Goal: Task Accomplishment & Management: Complete application form

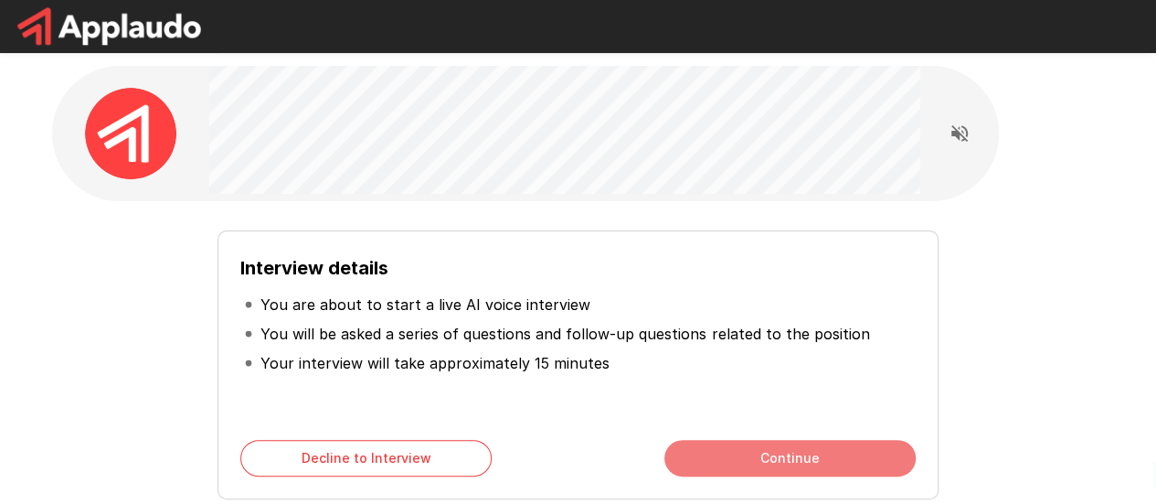
click at [765, 452] on button "Continue" at bounding box center [790, 458] width 251 height 37
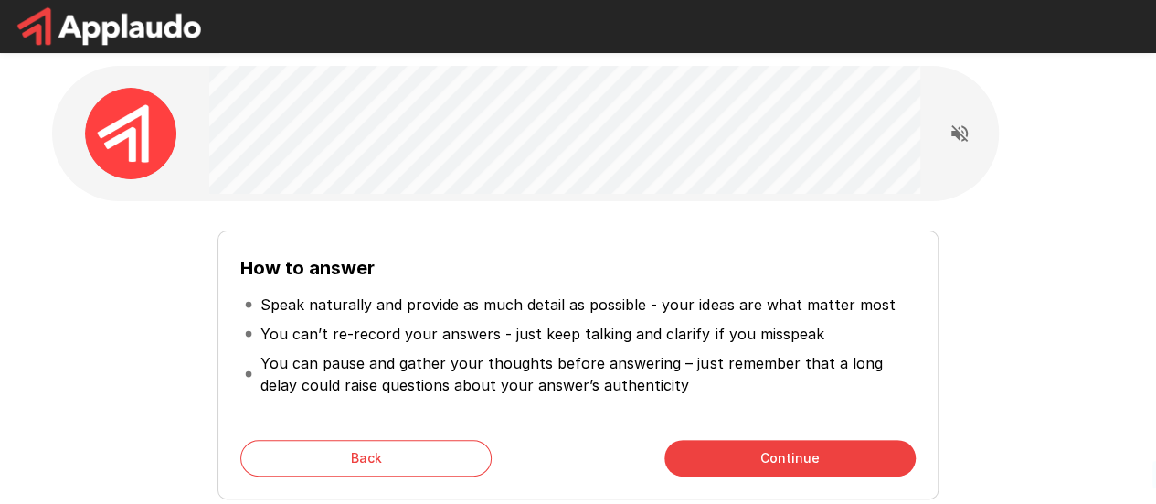
click at [765, 452] on button "Continue" at bounding box center [790, 458] width 251 height 37
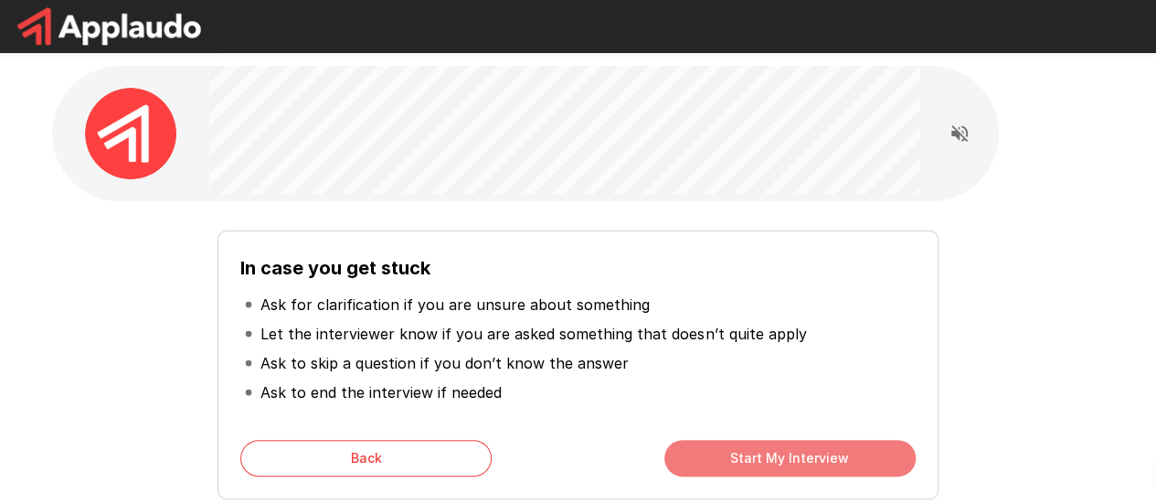
click at [765, 452] on button "Start My Interview" at bounding box center [790, 458] width 251 height 37
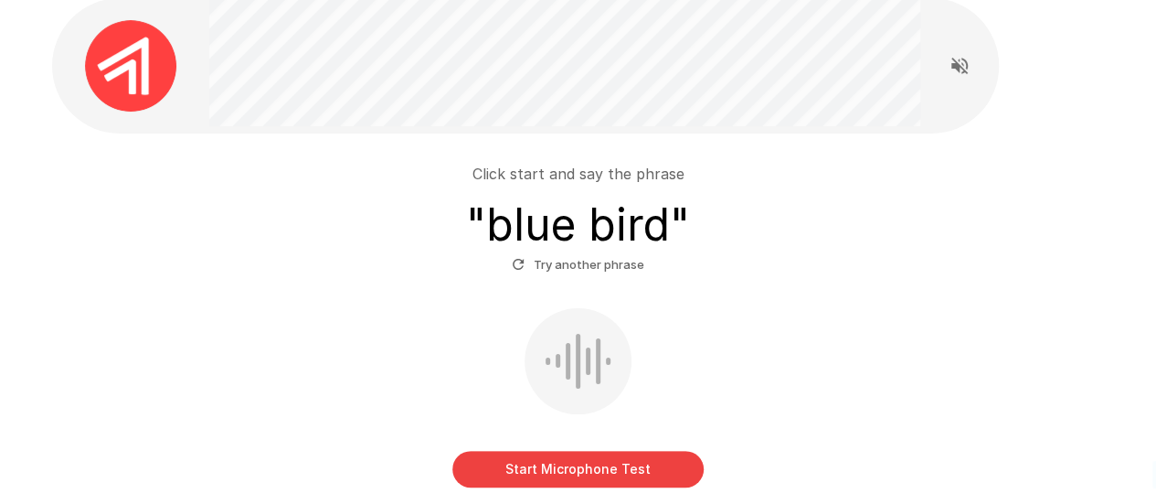
scroll to position [91, 0]
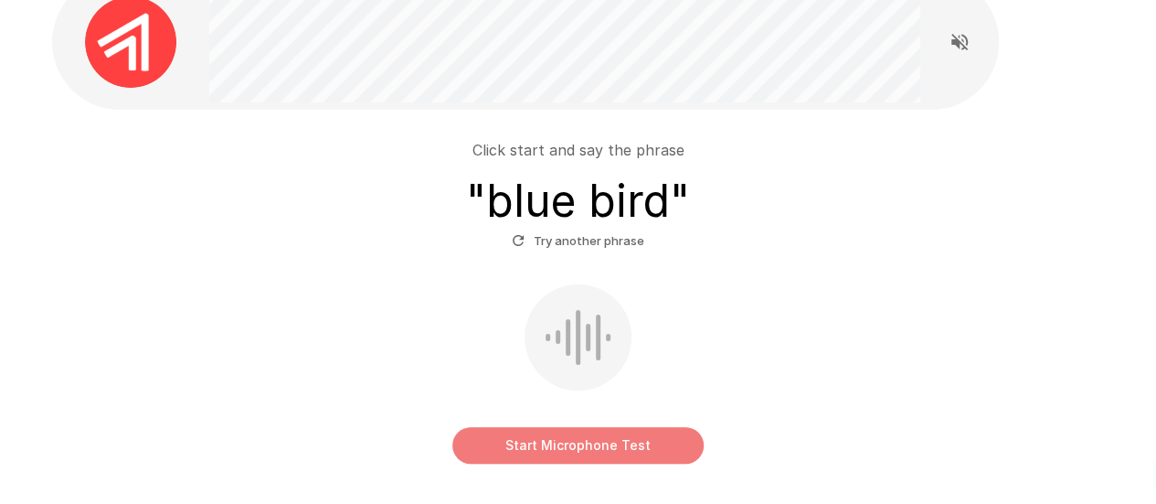
click at [573, 438] on button "Start Microphone Test" at bounding box center [577, 445] width 251 height 37
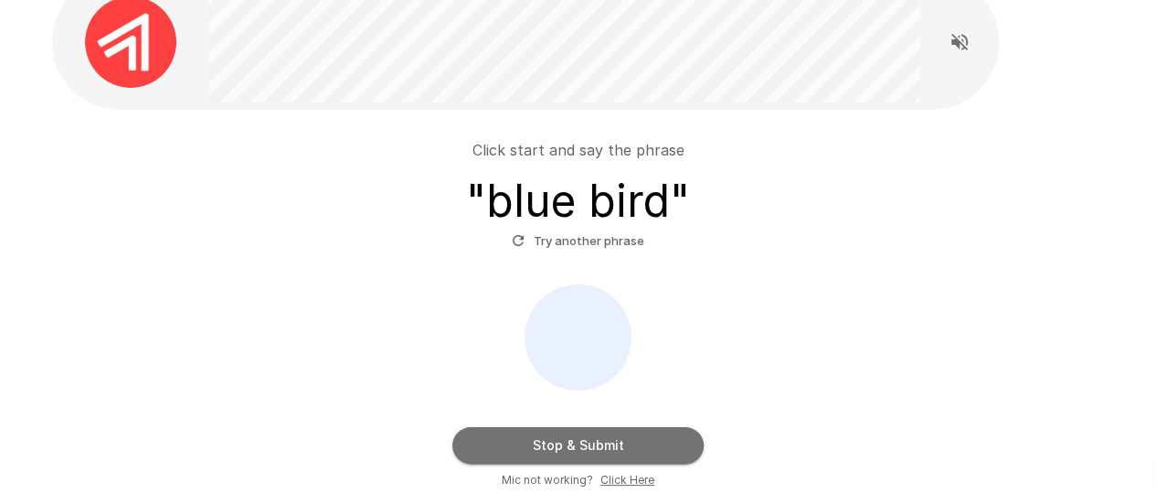
click at [573, 438] on button "Stop & Submit" at bounding box center [577, 445] width 251 height 37
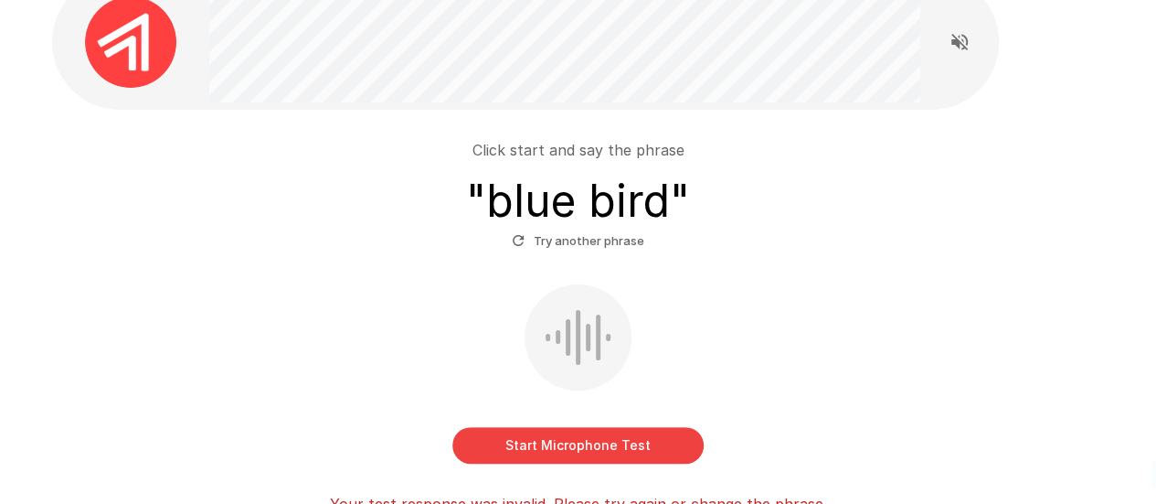
click at [547, 448] on button "Start Microphone Test" at bounding box center [577, 445] width 251 height 37
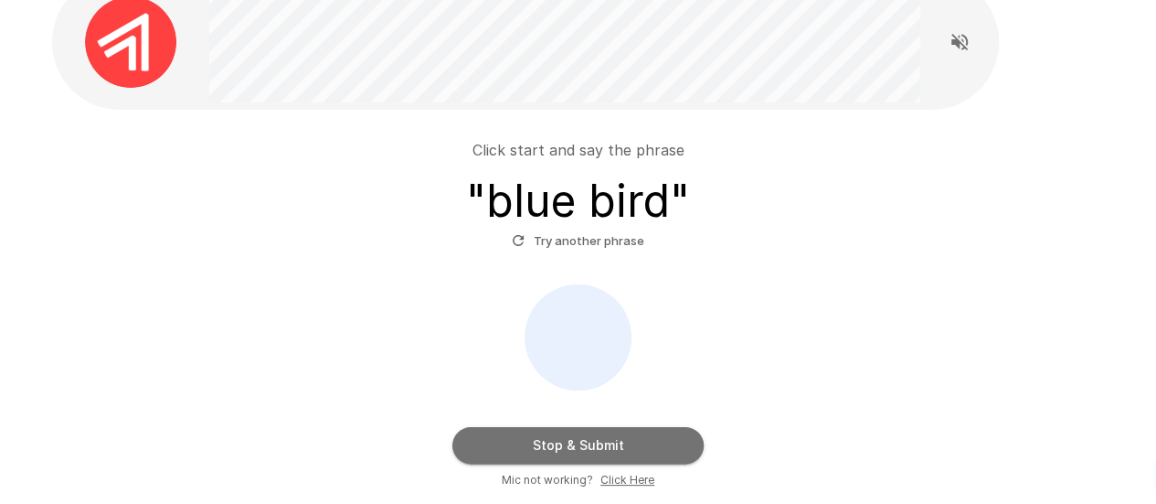
click at [547, 448] on button "Stop & Submit" at bounding box center [577, 445] width 251 height 37
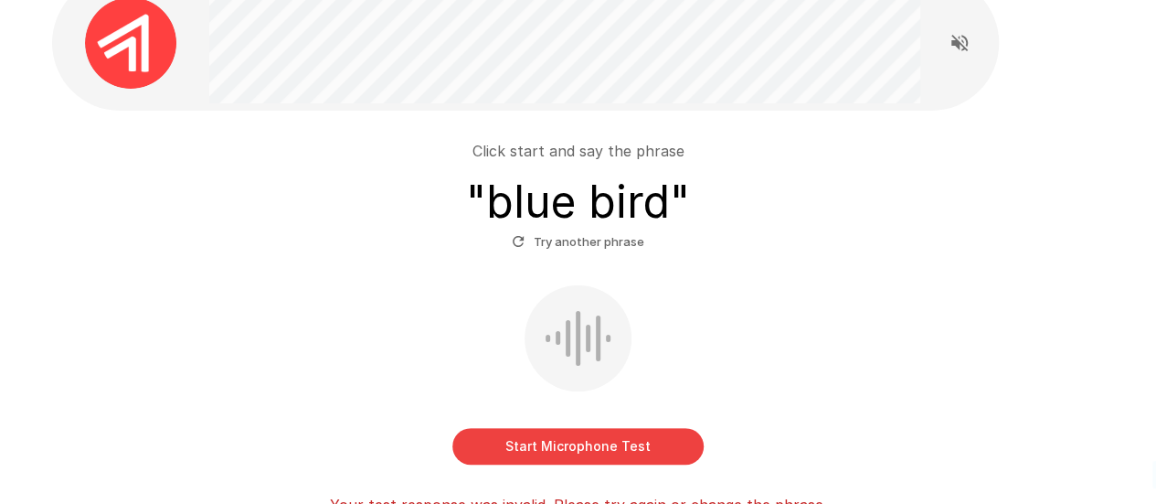
scroll to position [72, 0]
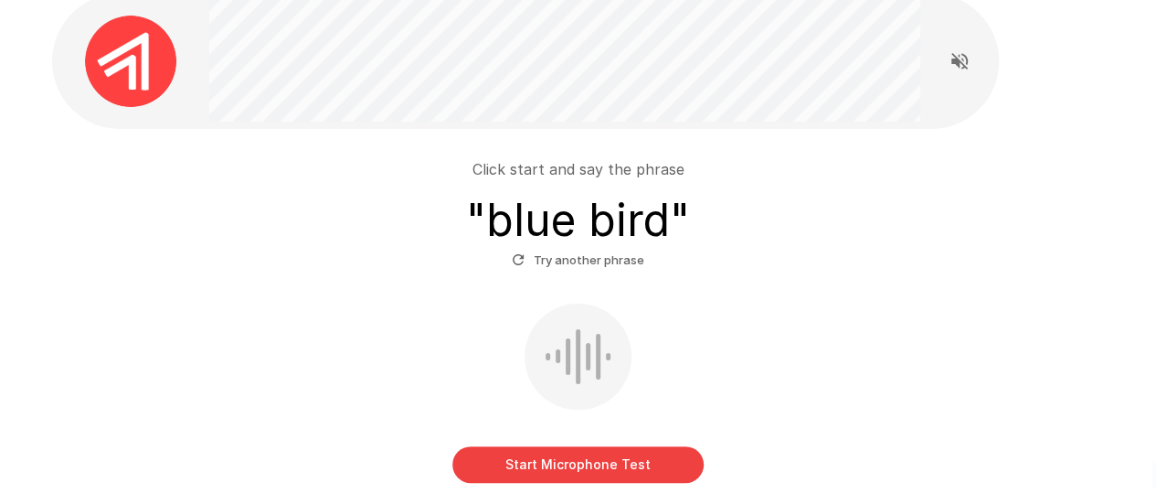
click at [594, 465] on button "Start Microphone Test" at bounding box center [577, 464] width 251 height 37
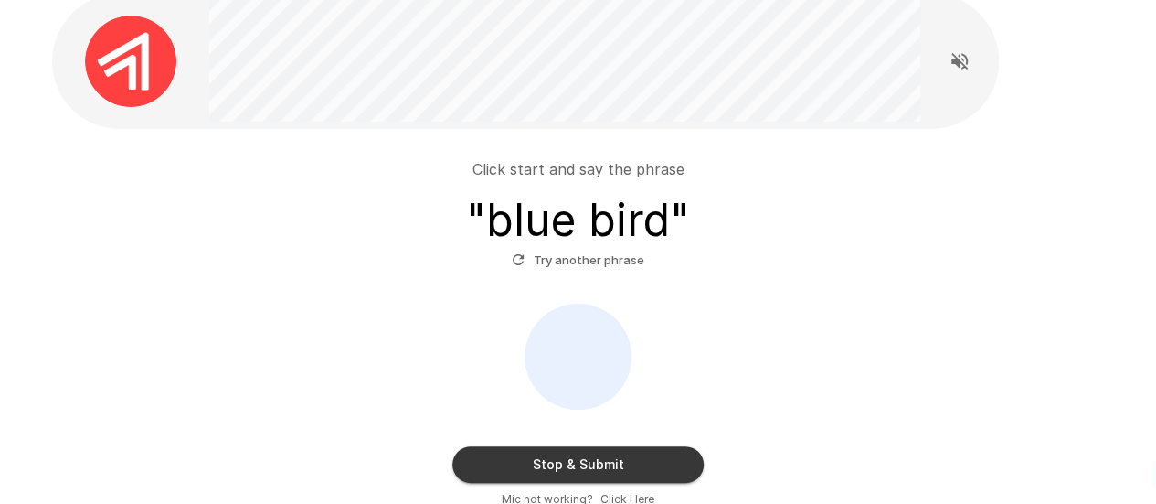
click at [625, 460] on button "Stop & Submit" at bounding box center [577, 464] width 251 height 37
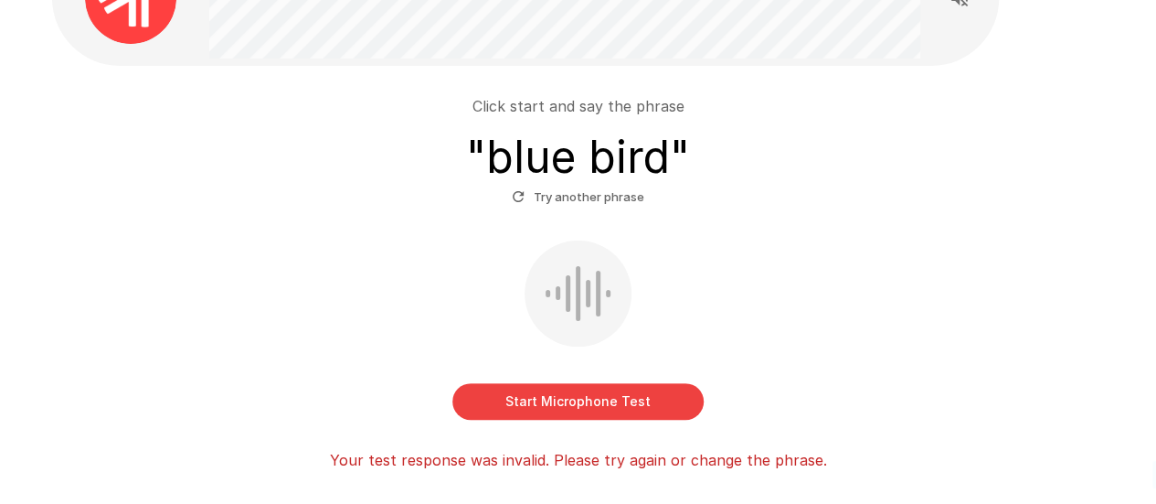
scroll to position [164, 0]
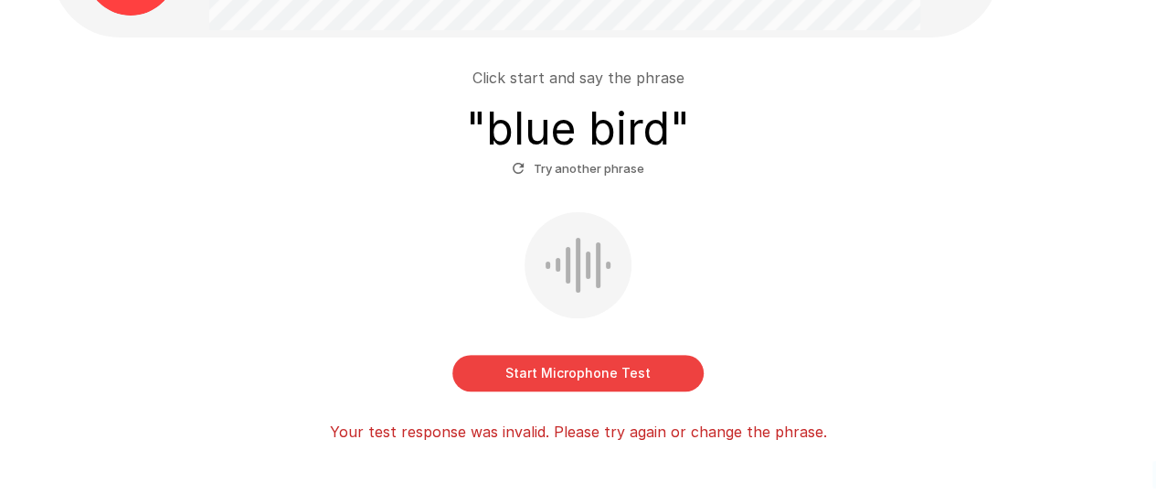
click at [600, 164] on button "Try another phrase" at bounding box center [578, 168] width 142 height 28
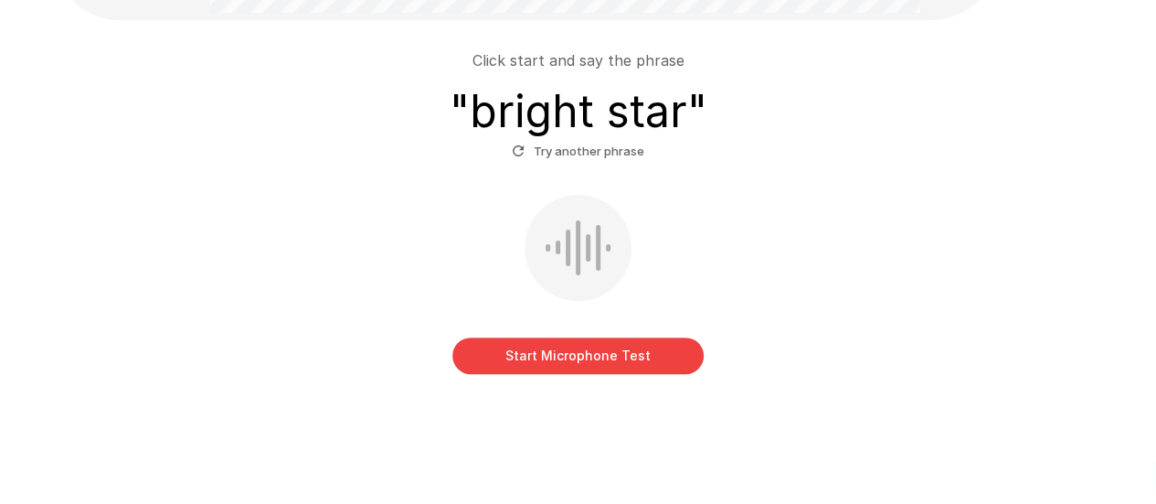
scroll to position [183, 0]
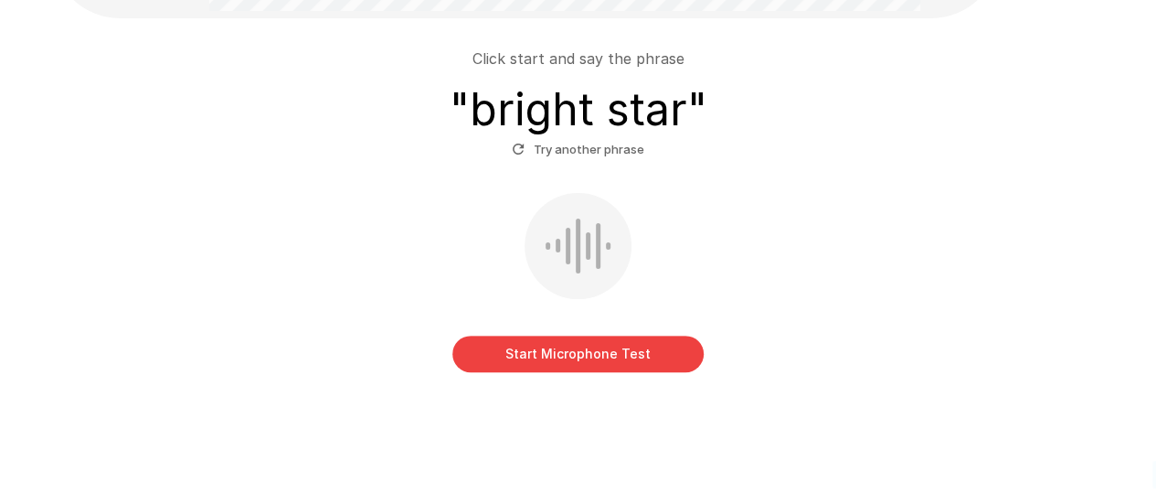
click at [558, 337] on button "Start Microphone Test" at bounding box center [577, 353] width 251 height 37
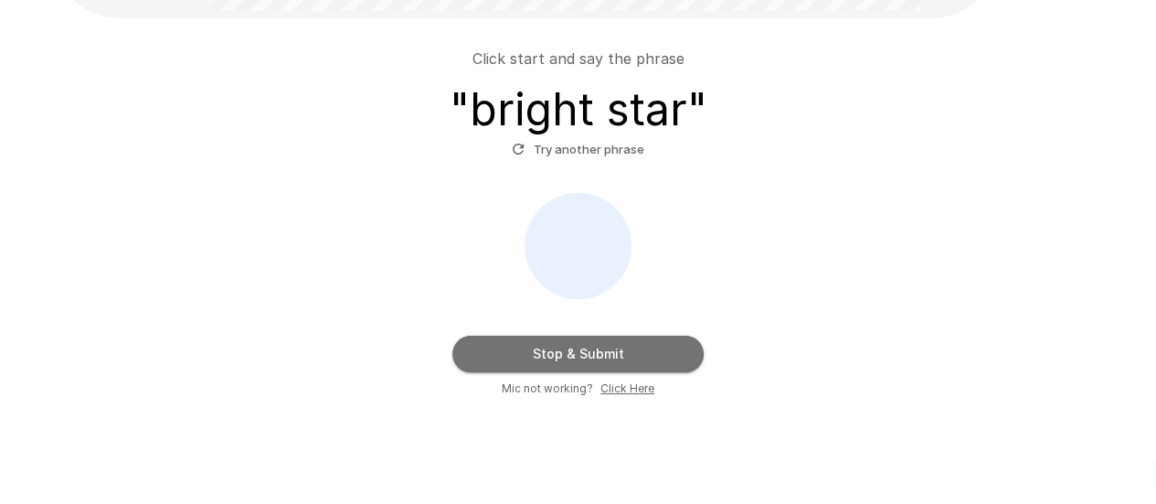
click at [531, 346] on button "Stop & Submit" at bounding box center [577, 353] width 251 height 37
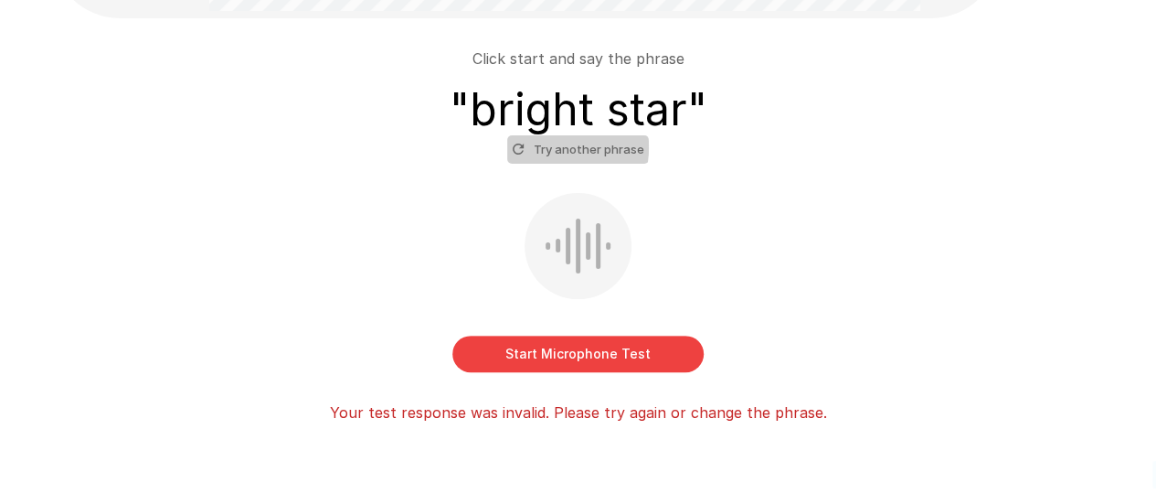
click at [550, 147] on button "Try another phrase" at bounding box center [578, 149] width 142 height 28
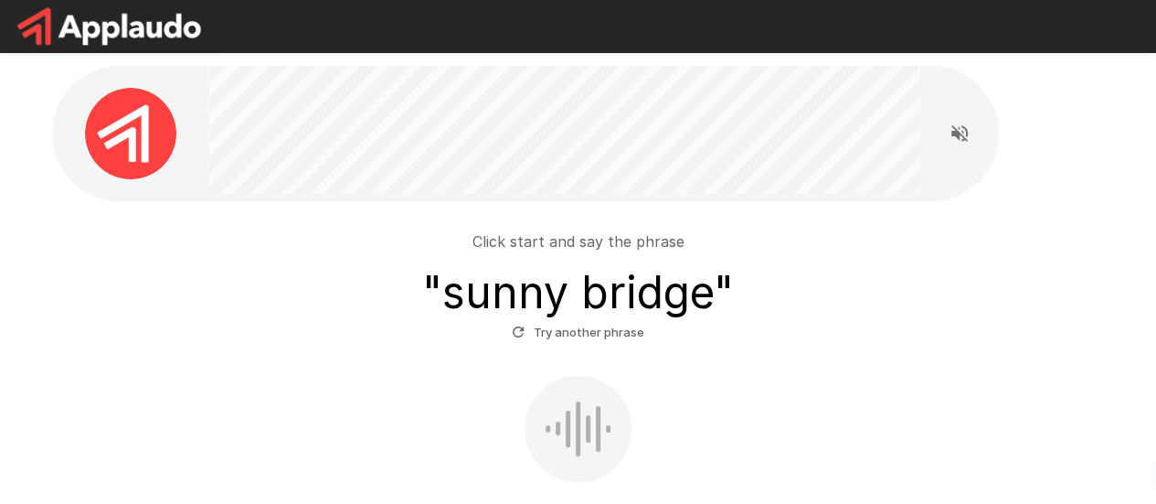
scroll to position [91, 0]
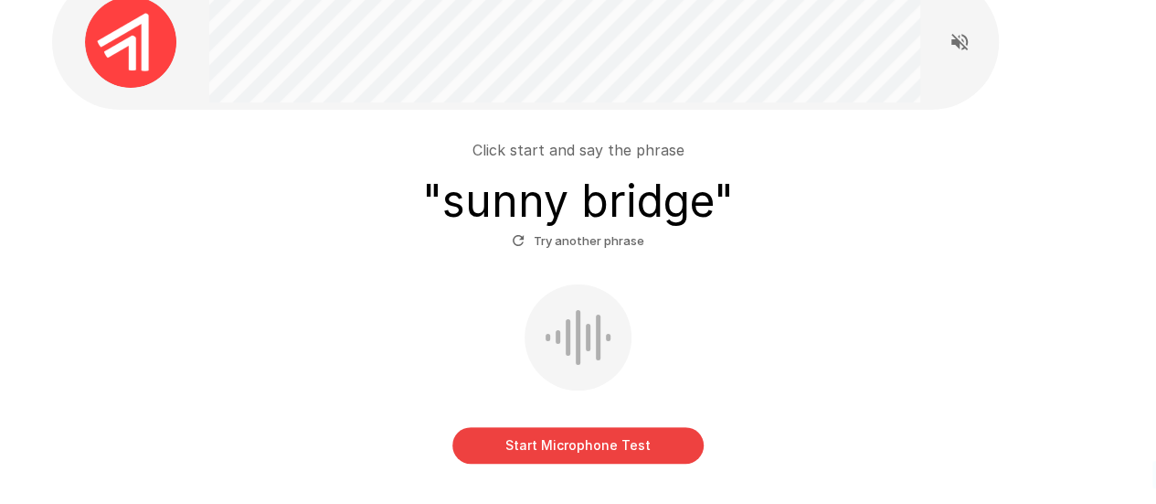
click at [582, 442] on button "Start Microphone Test" at bounding box center [577, 445] width 251 height 37
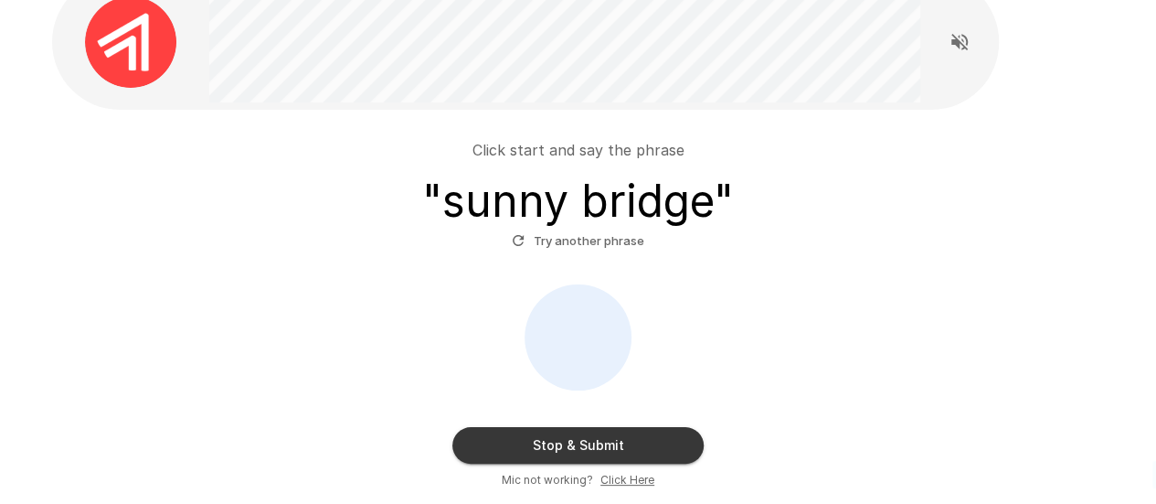
click at [547, 439] on button "Stop & Submit" at bounding box center [577, 445] width 251 height 37
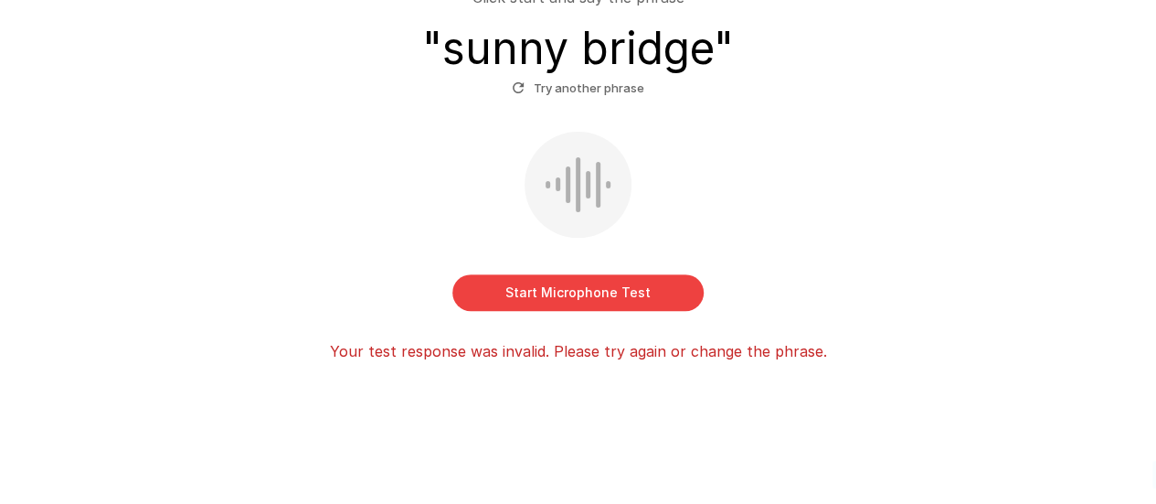
scroll to position [255, 0]
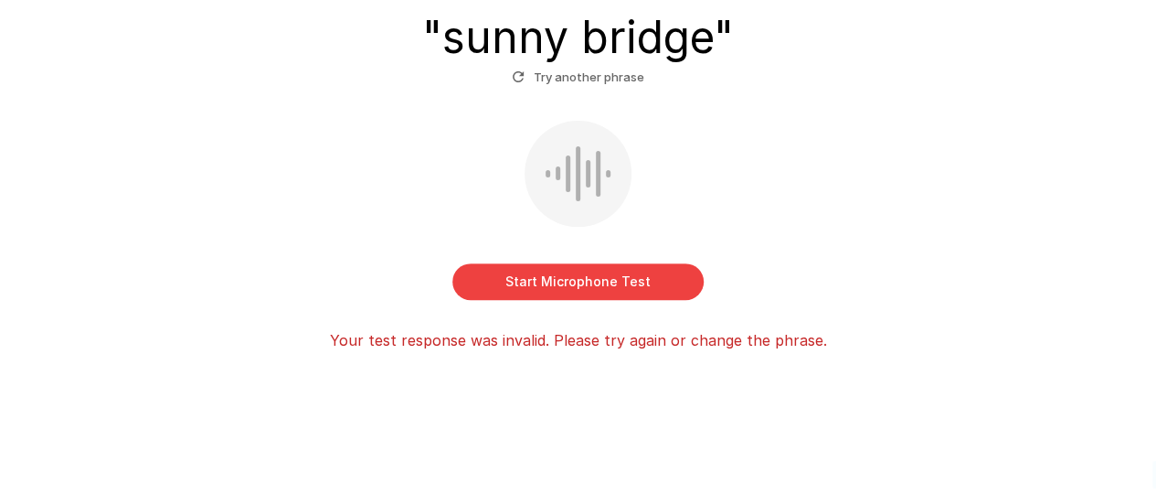
click at [559, 277] on button "Start Microphone Test" at bounding box center [577, 281] width 251 height 37
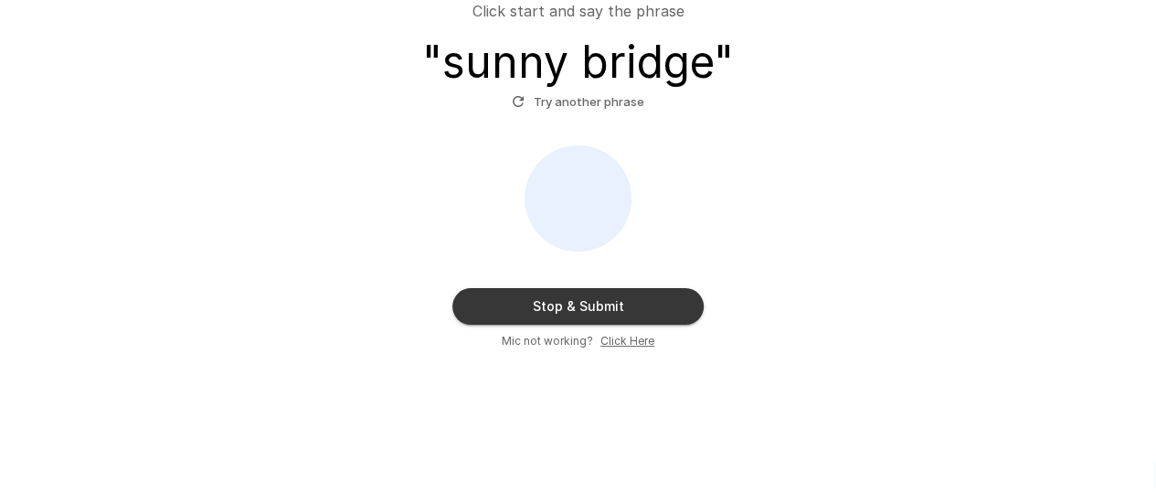
scroll to position [229, 0]
click at [547, 295] on button "Stop & Submit" at bounding box center [577, 307] width 251 height 37
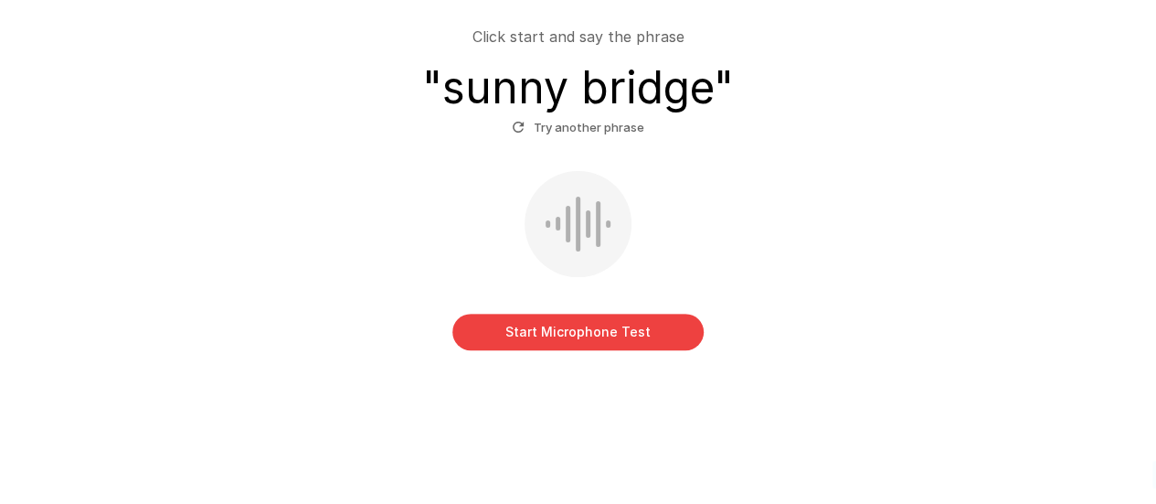
scroll to position [133, 0]
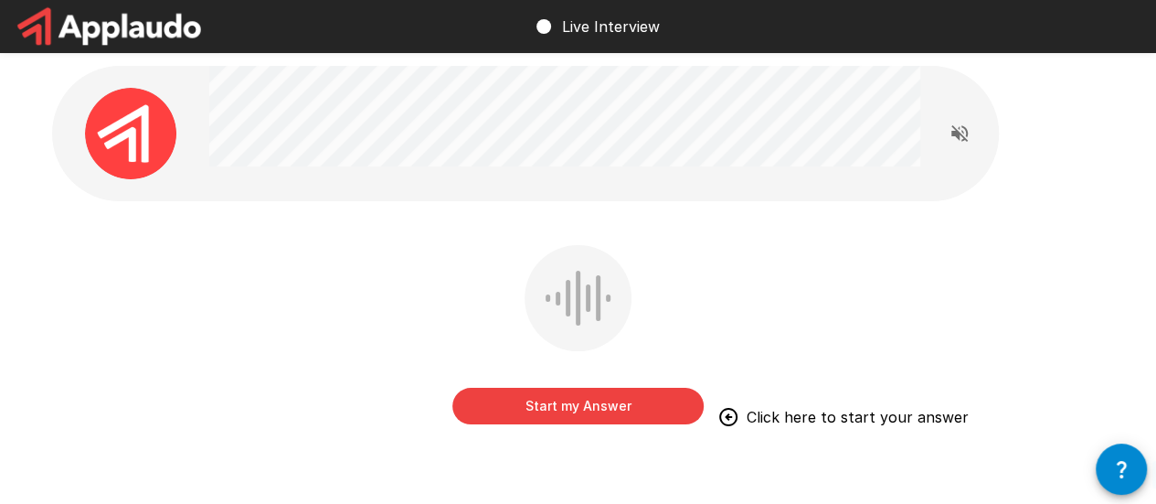
click at [572, 403] on button "Start my Answer" at bounding box center [577, 406] width 251 height 37
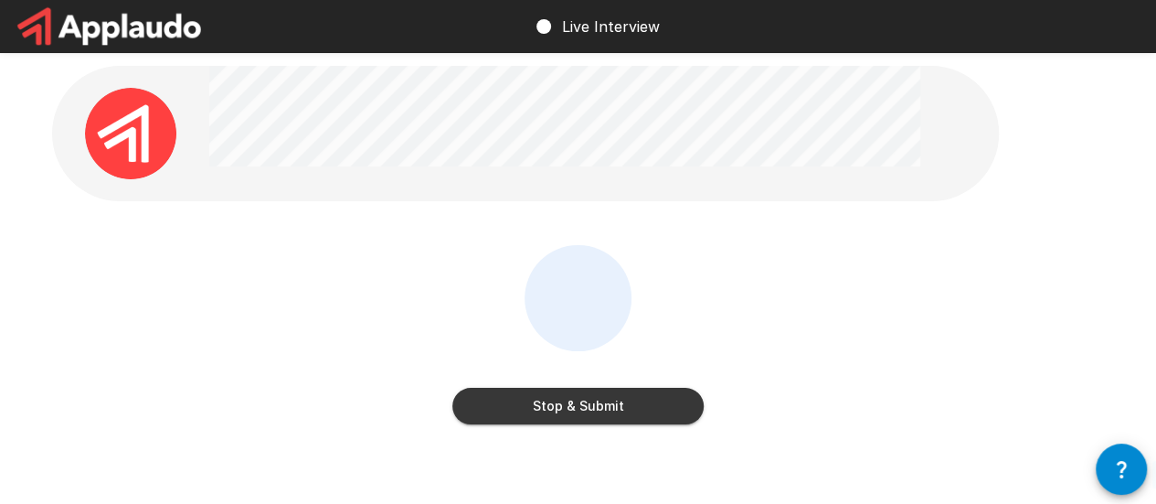
click at [572, 403] on button "Stop & Submit" at bounding box center [577, 406] width 251 height 37
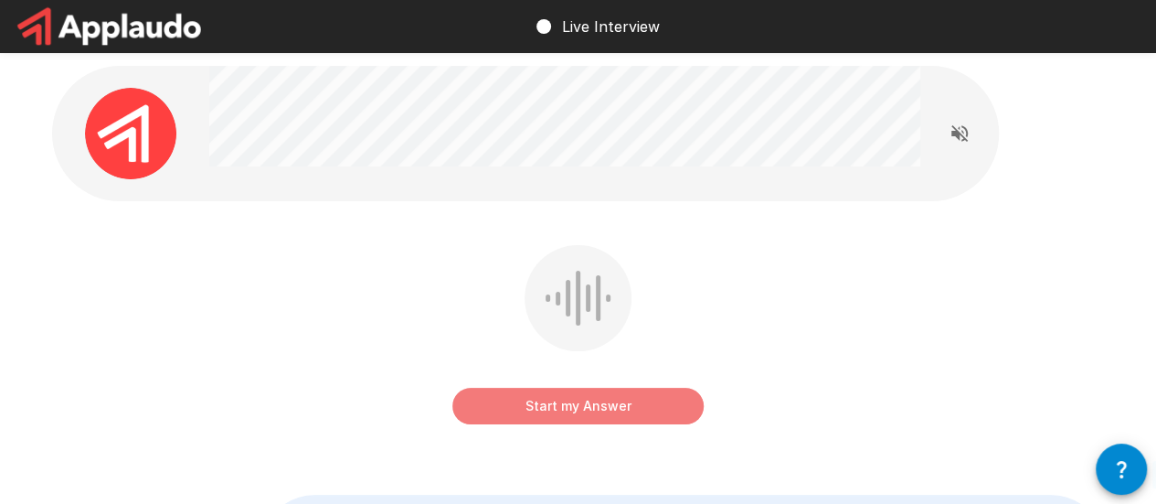
click at [572, 403] on button "Start my Answer" at bounding box center [577, 406] width 251 height 37
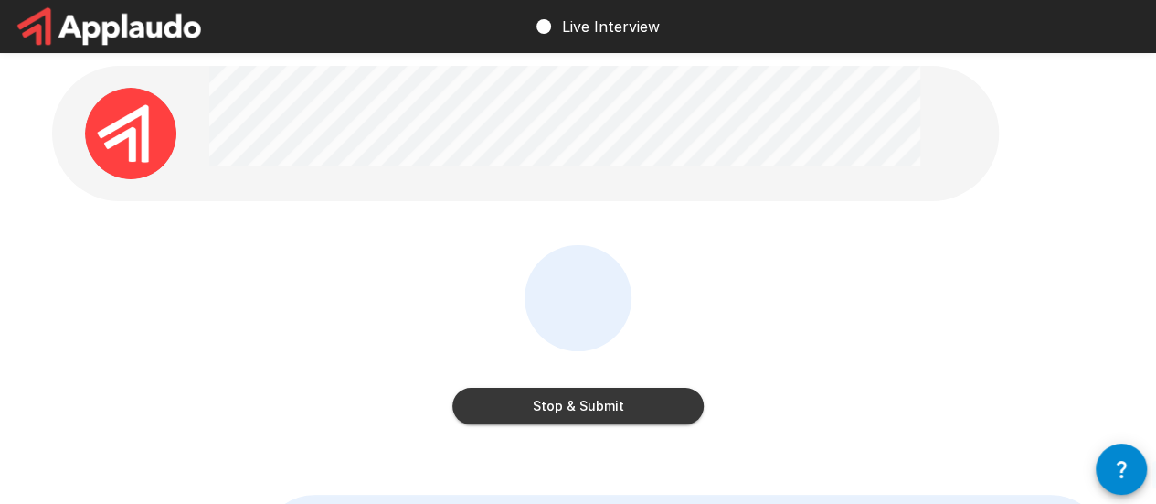
click at [572, 403] on button "Stop & Submit" at bounding box center [577, 406] width 251 height 37
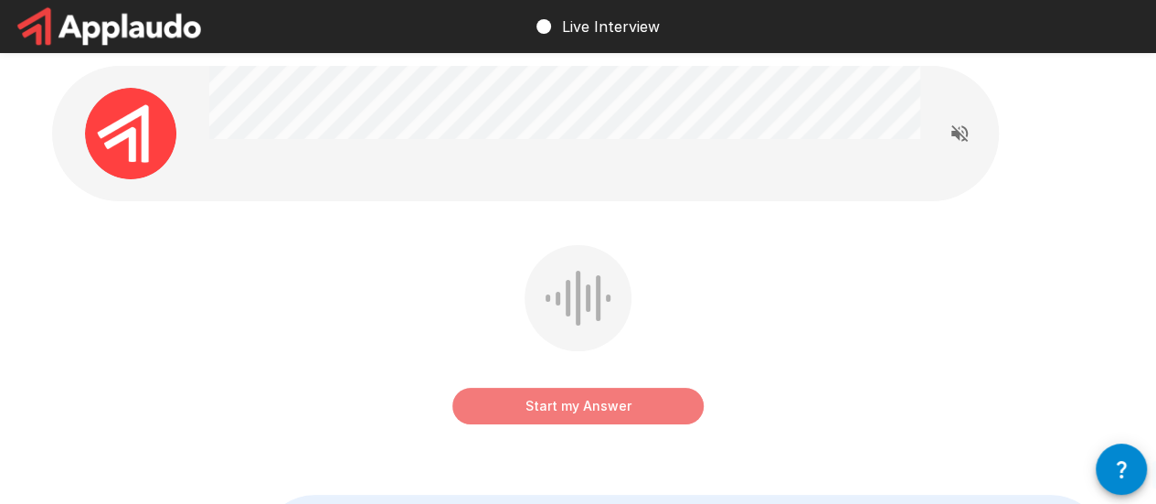
click at [572, 403] on button "Start my Answer" at bounding box center [577, 406] width 251 height 37
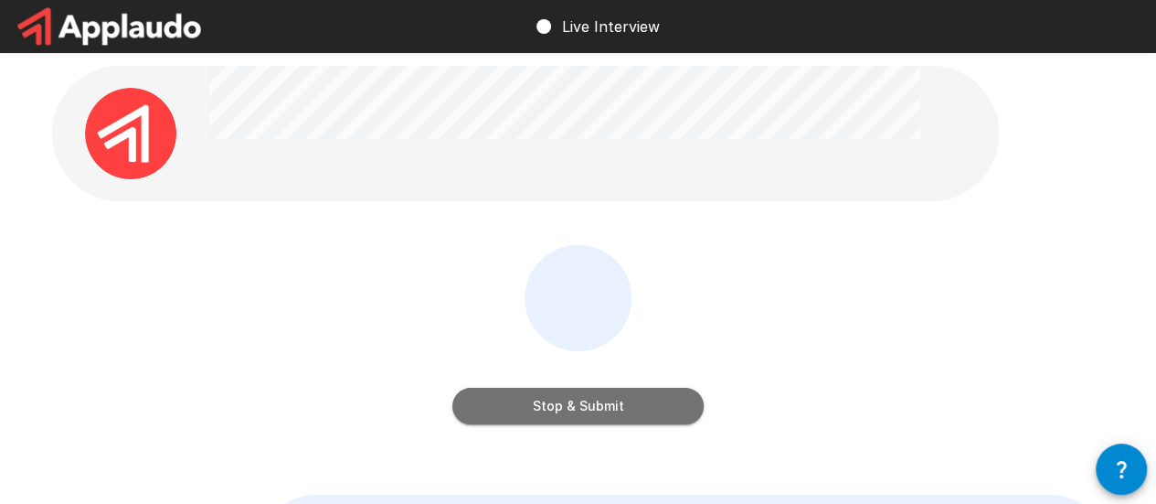
click at [572, 403] on button "Stop & Submit" at bounding box center [577, 406] width 251 height 37
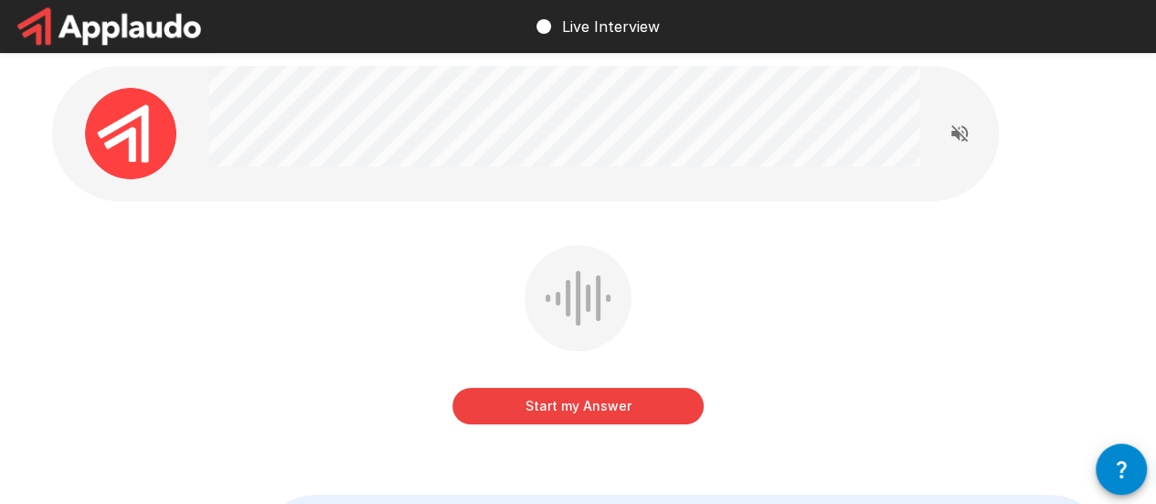
click at [572, 403] on button "Start my Answer" at bounding box center [577, 406] width 251 height 37
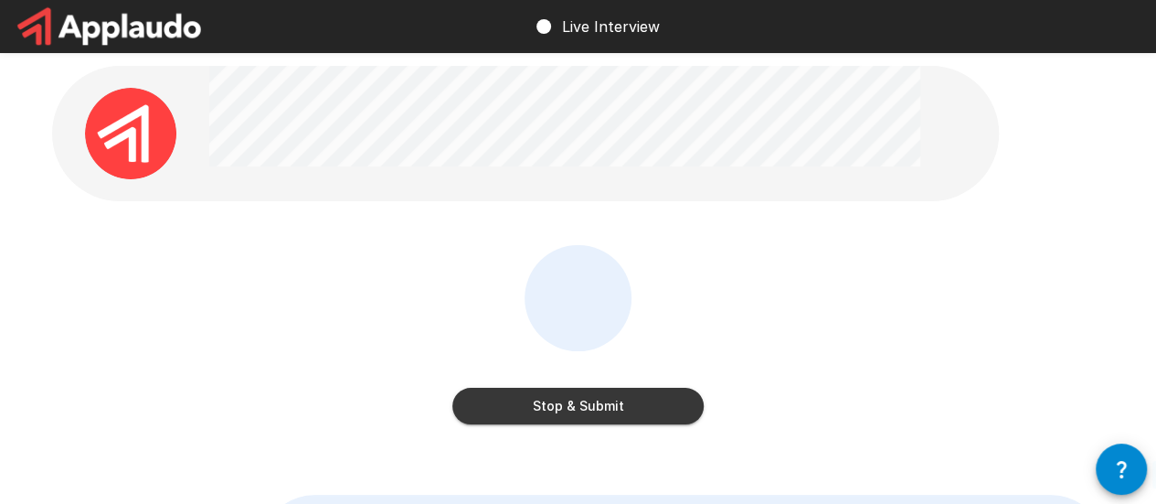
click at [572, 403] on button "Stop & Submit" at bounding box center [577, 406] width 251 height 37
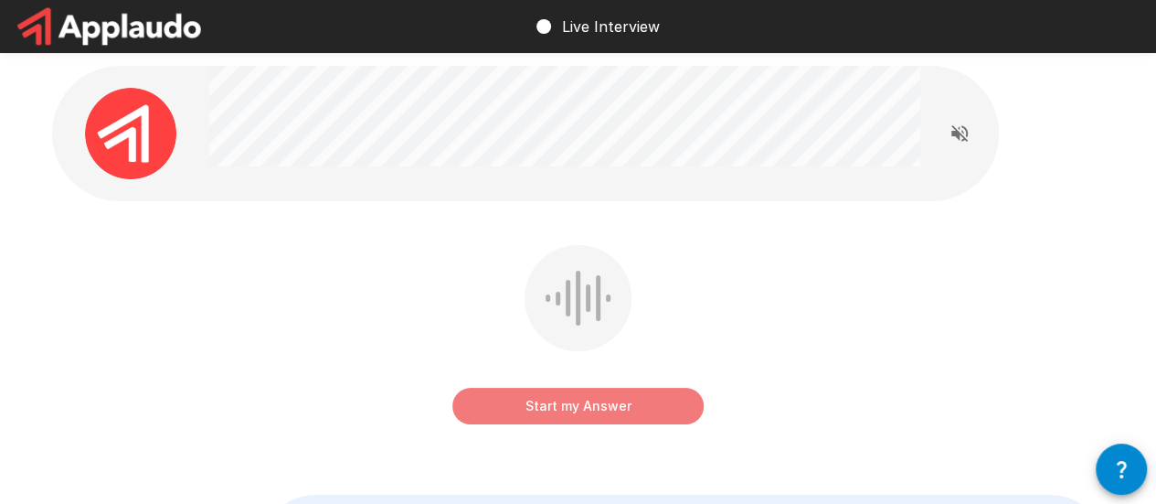
click at [571, 403] on button "Start my Answer" at bounding box center [577, 406] width 251 height 37
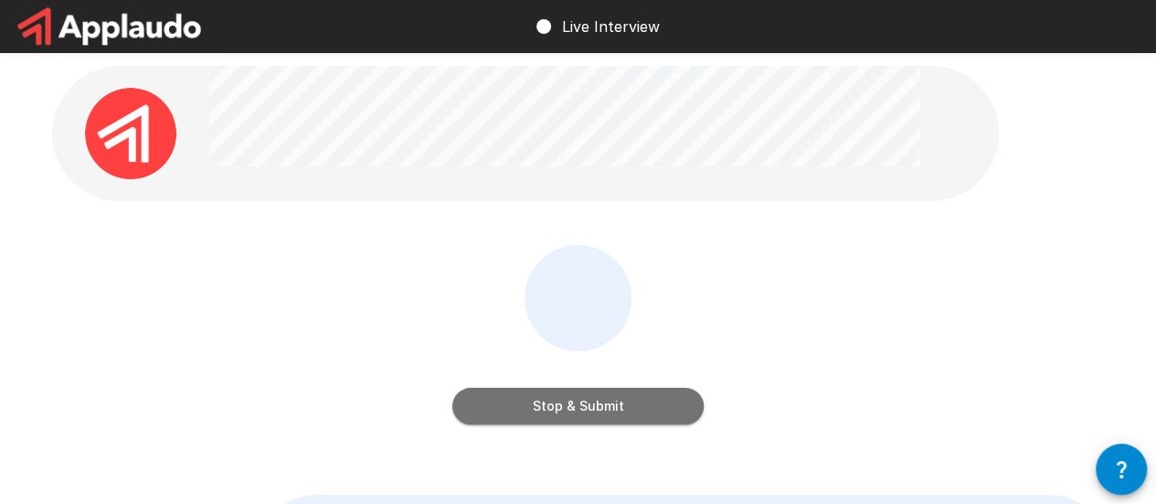
click at [521, 402] on button "Stop & Submit" at bounding box center [577, 406] width 251 height 37
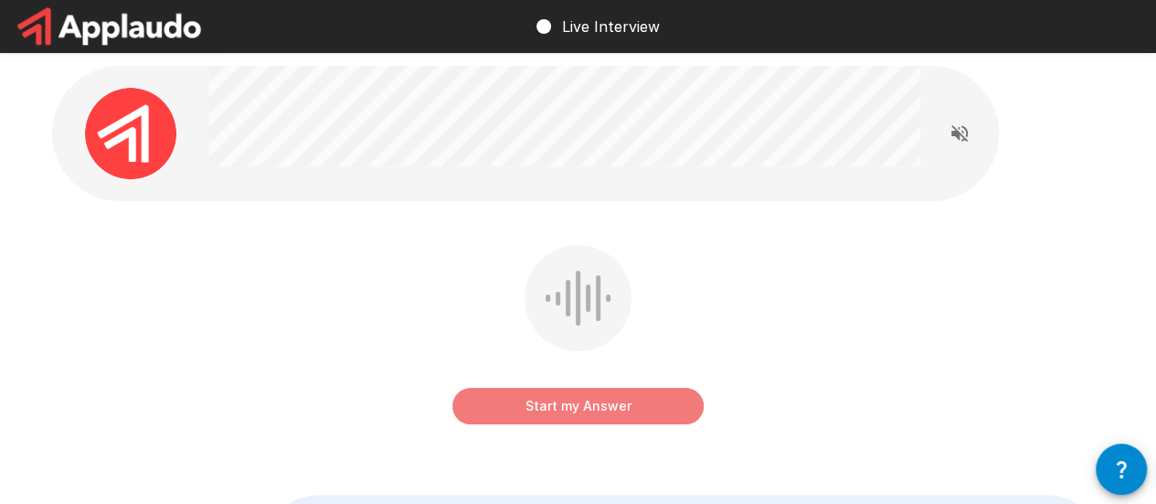
click at [522, 392] on button "Start my Answer" at bounding box center [577, 406] width 251 height 37
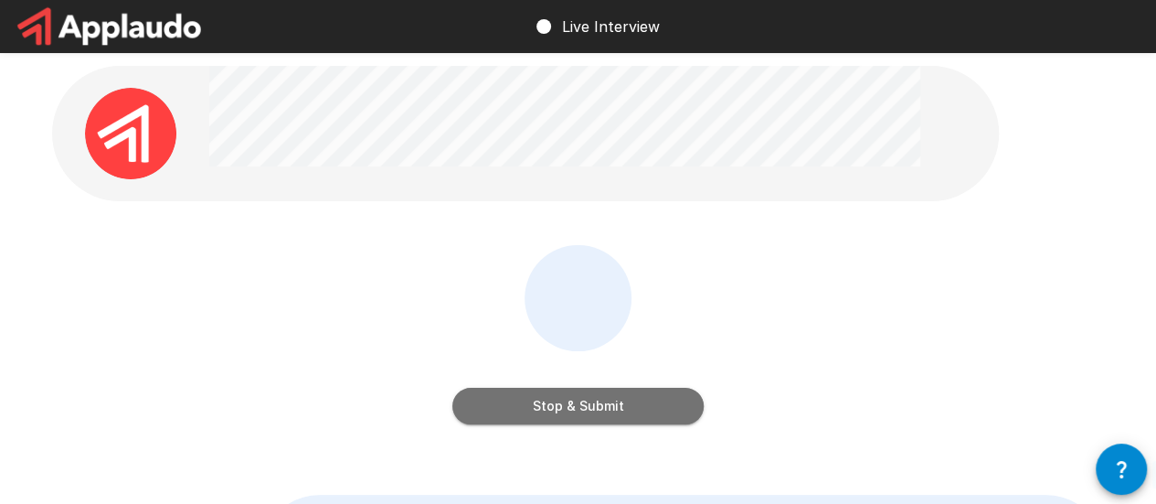
click at [548, 396] on button "Stop & Submit" at bounding box center [577, 406] width 251 height 37
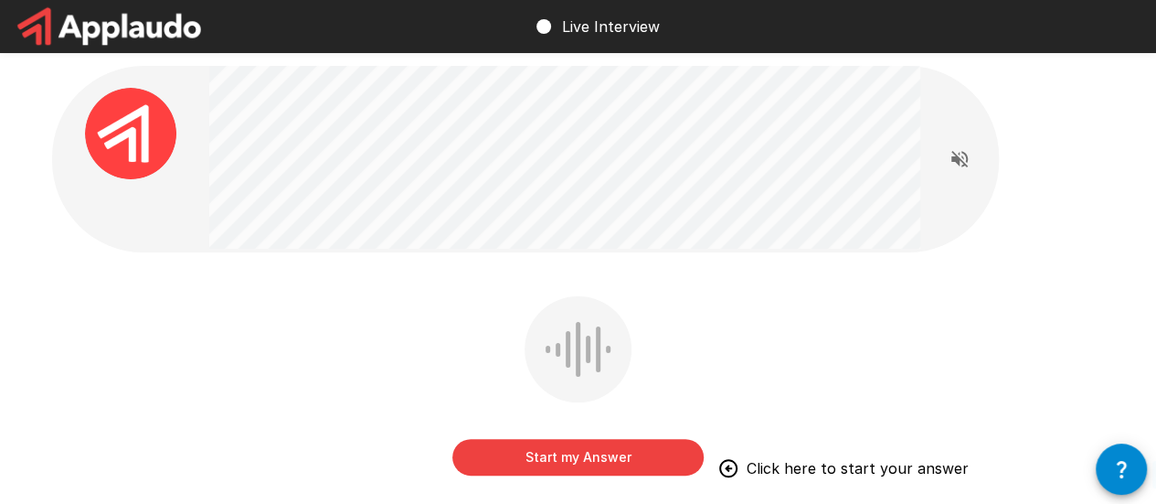
click at [655, 453] on button "Start my Answer" at bounding box center [577, 457] width 251 height 37
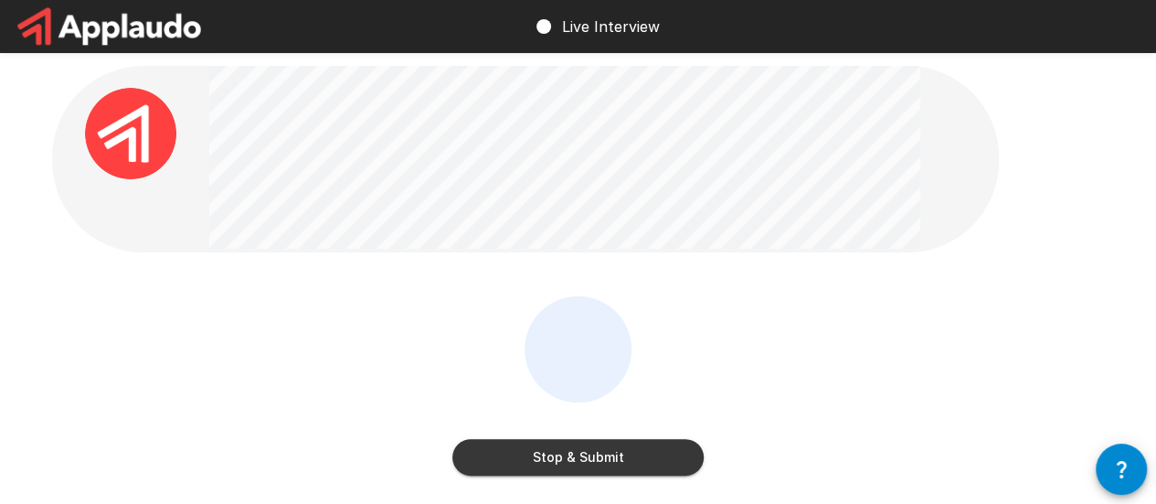
click at [530, 452] on button "Stop & Submit" at bounding box center [577, 457] width 251 height 37
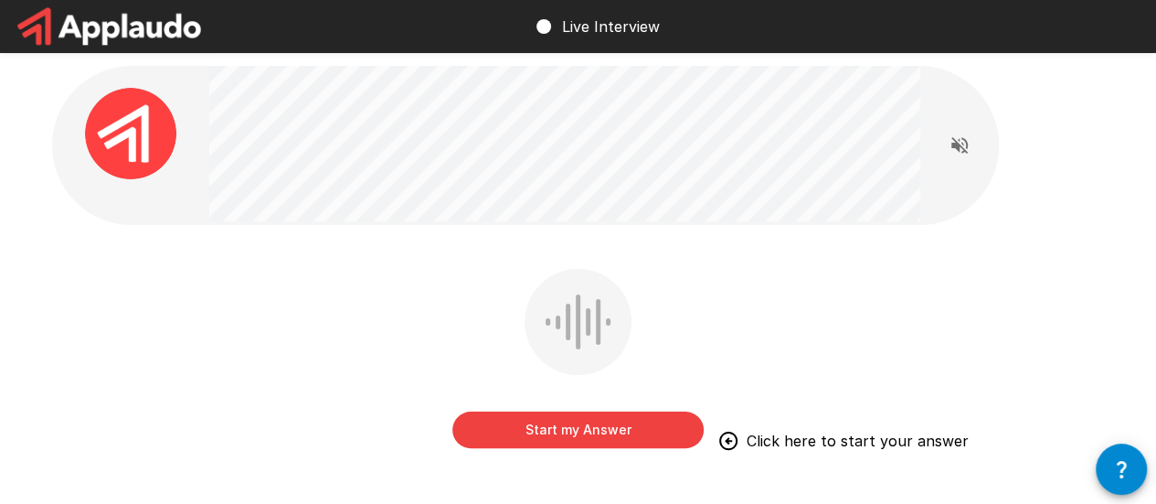
click at [636, 431] on button "Start my Answer" at bounding box center [577, 429] width 251 height 37
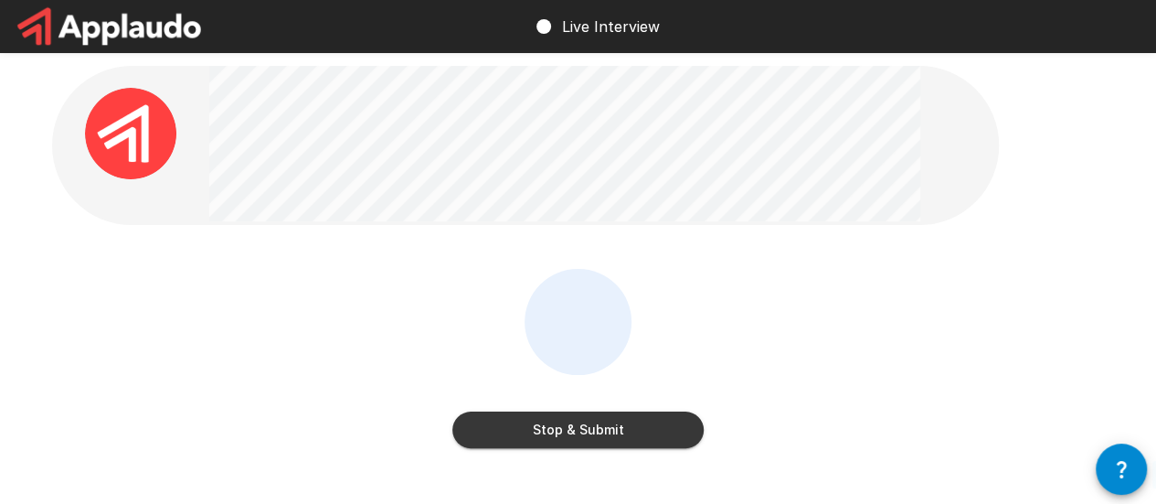
click at [647, 441] on button "Stop & Submit" at bounding box center [577, 429] width 251 height 37
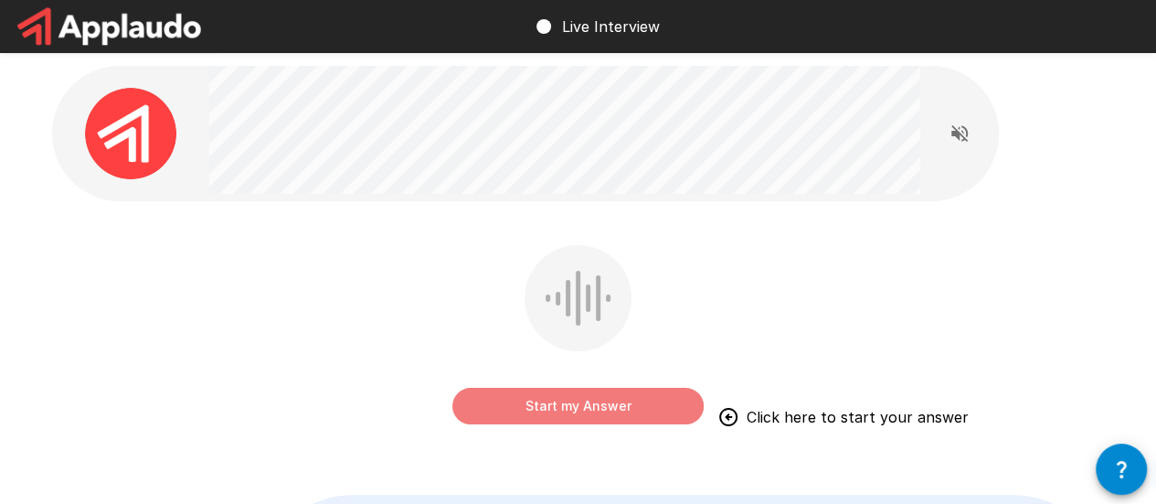
click at [536, 423] on button "Start my Answer" at bounding box center [577, 406] width 251 height 37
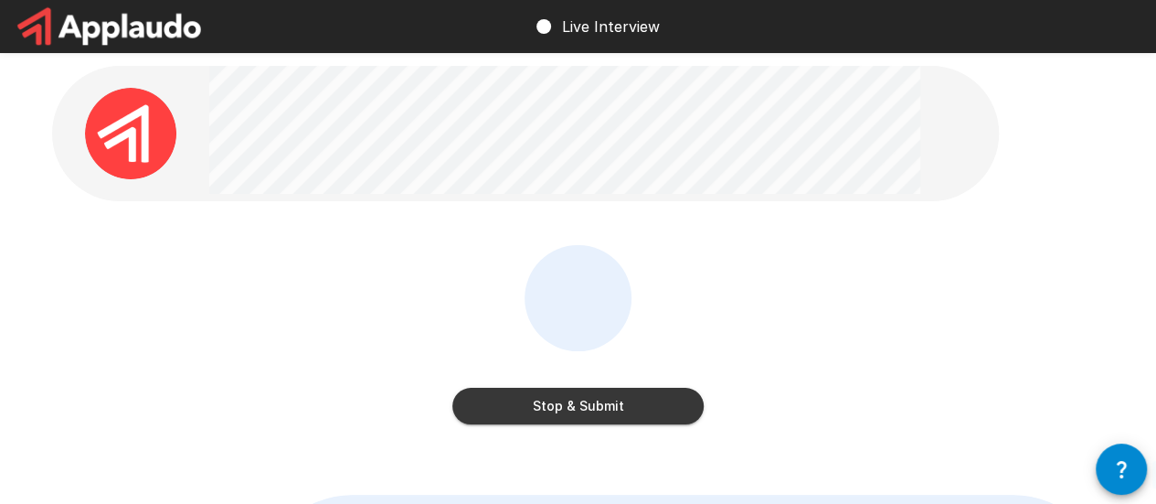
click at [576, 416] on button "Stop & Submit" at bounding box center [577, 406] width 251 height 37
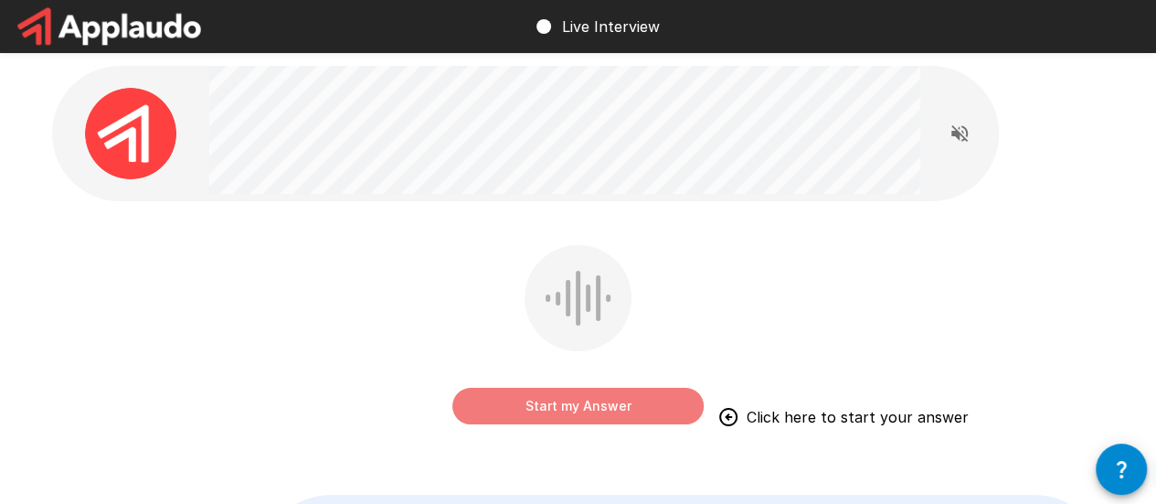
click at [524, 405] on button "Start my Answer" at bounding box center [577, 406] width 251 height 37
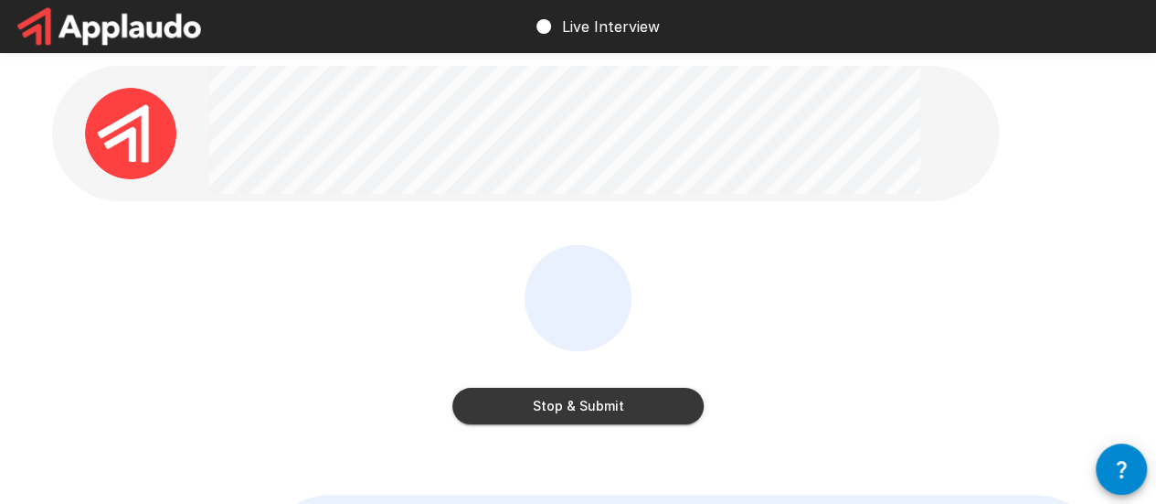
click at [532, 403] on button "Stop & Submit" at bounding box center [577, 406] width 251 height 37
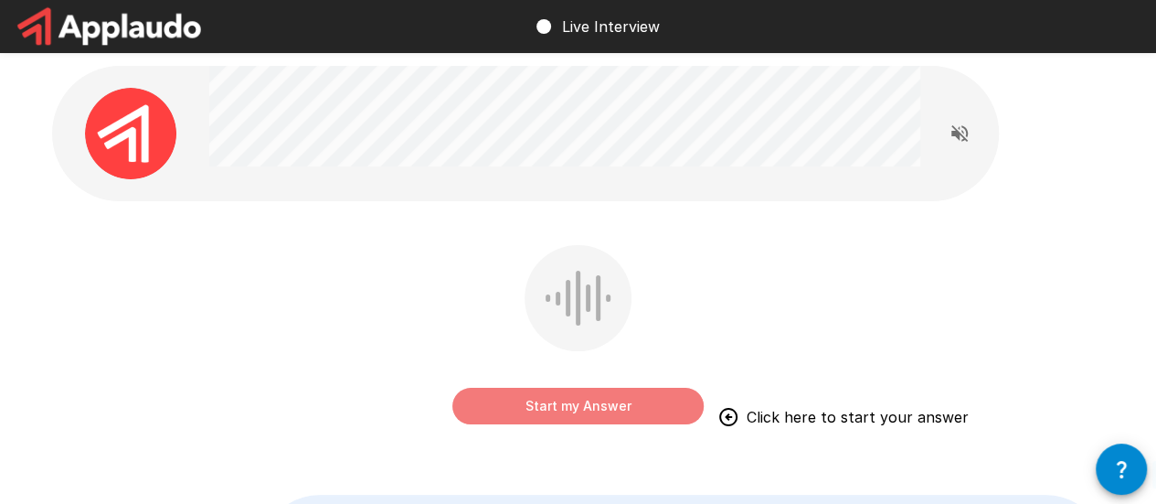
click at [655, 398] on button "Start my Answer" at bounding box center [577, 406] width 251 height 37
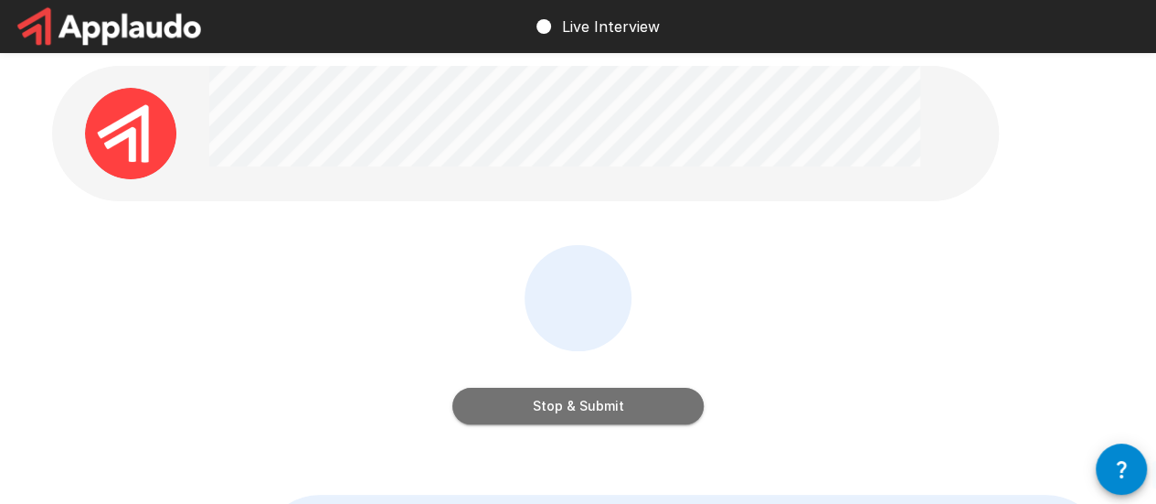
click at [655, 398] on button "Stop & Submit" at bounding box center [577, 406] width 251 height 37
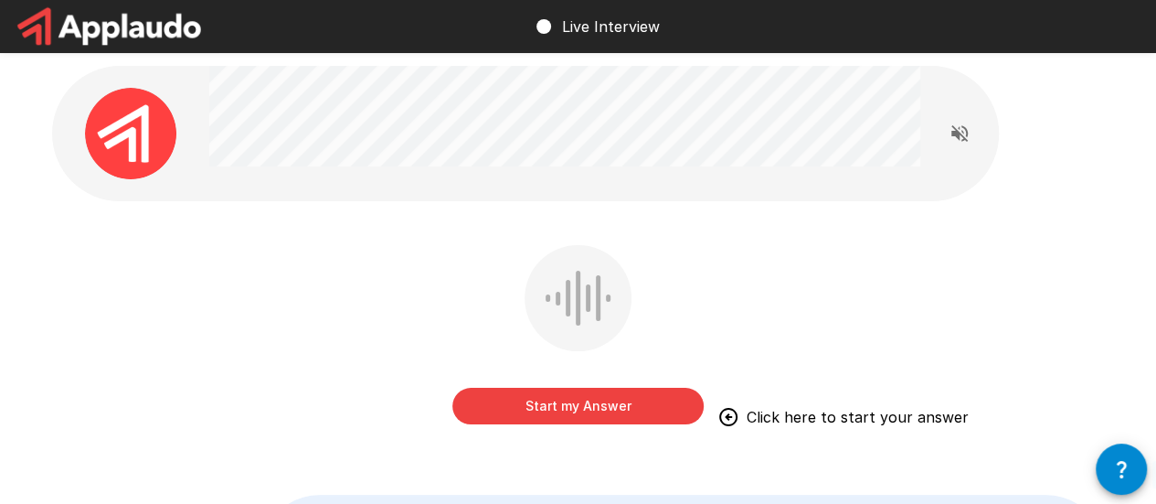
click at [689, 400] on button "Start my Answer" at bounding box center [577, 406] width 251 height 37
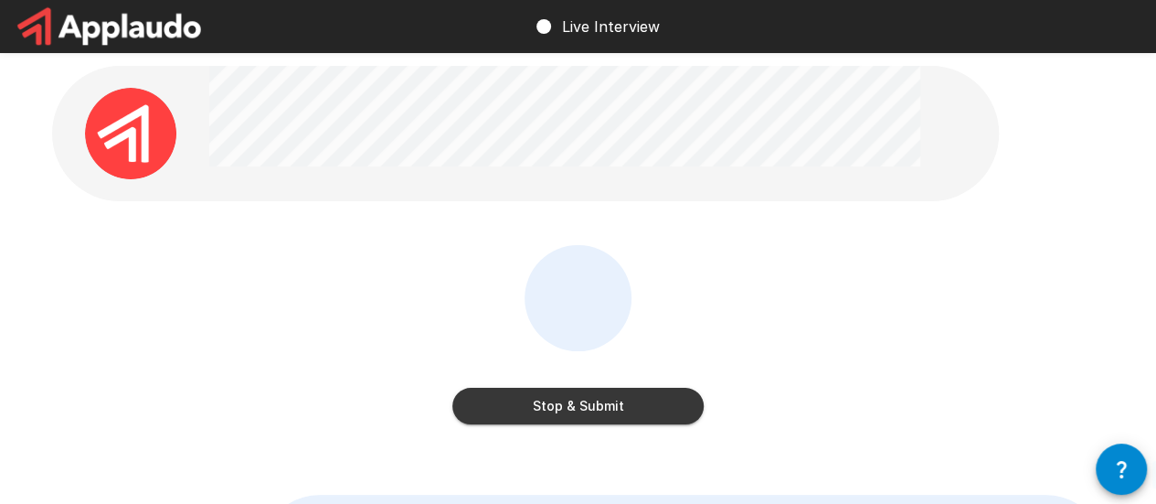
click at [686, 410] on button "Stop & Submit" at bounding box center [577, 406] width 251 height 37
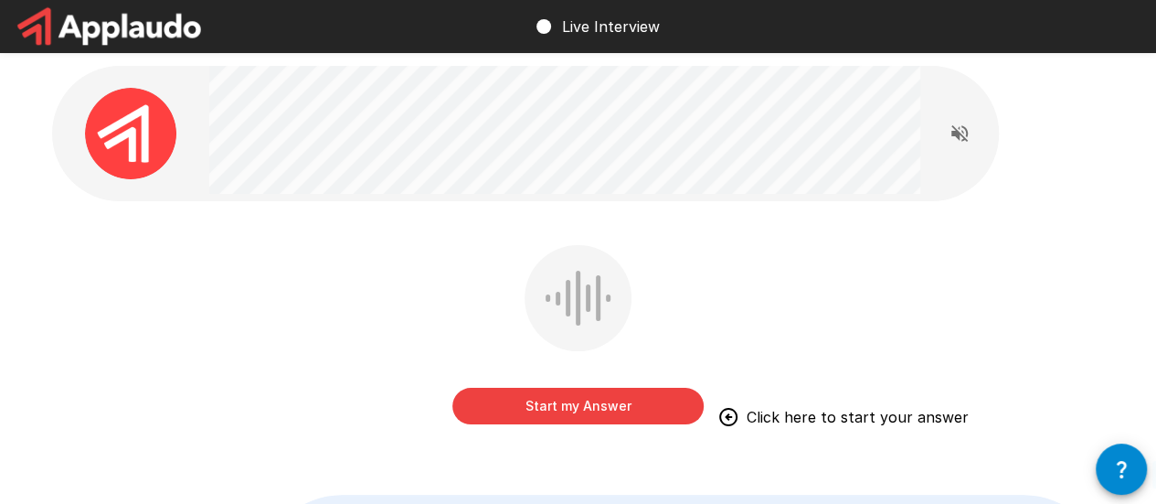
click at [641, 410] on button "Start my Answer" at bounding box center [577, 406] width 251 height 37
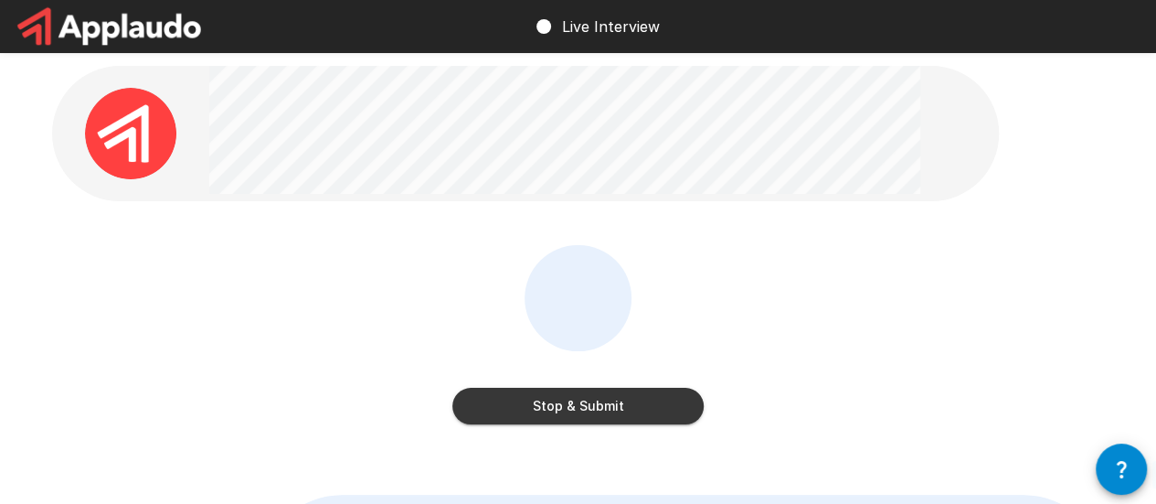
click at [572, 405] on button "Stop & Submit" at bounding box center [577, 406] width 251 height 37
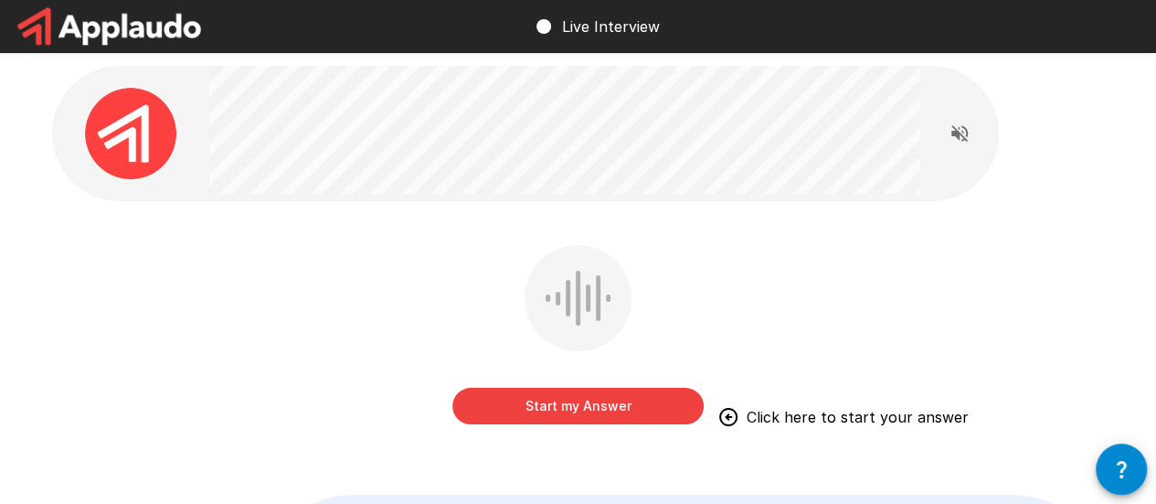
click at [574, 416] on button "Start my Answer" at bounding box center [577, 406] width 251 height 37
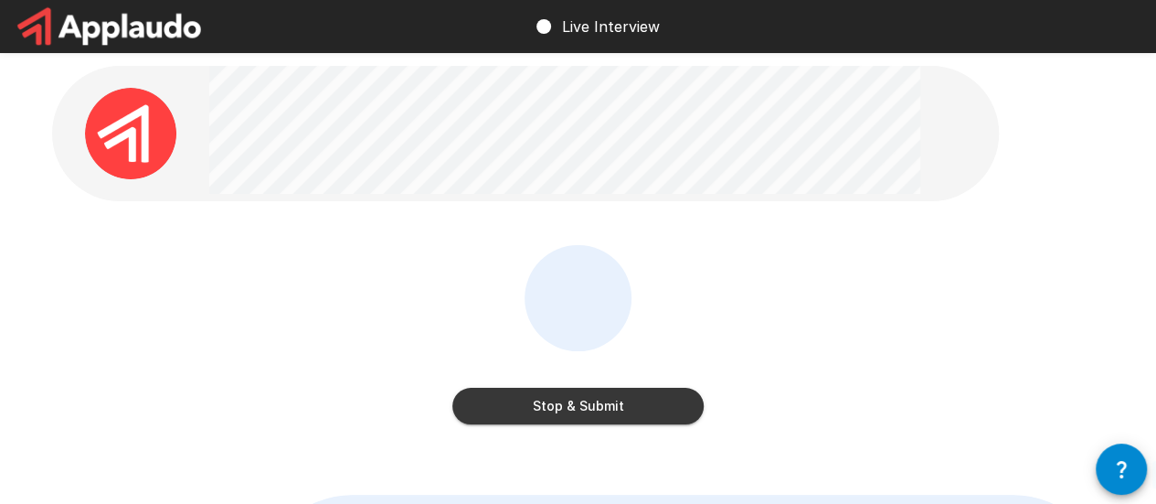
click at [631, 399] on button "Stop & Submit" at bounding box center [577, 406] width 251 height 37
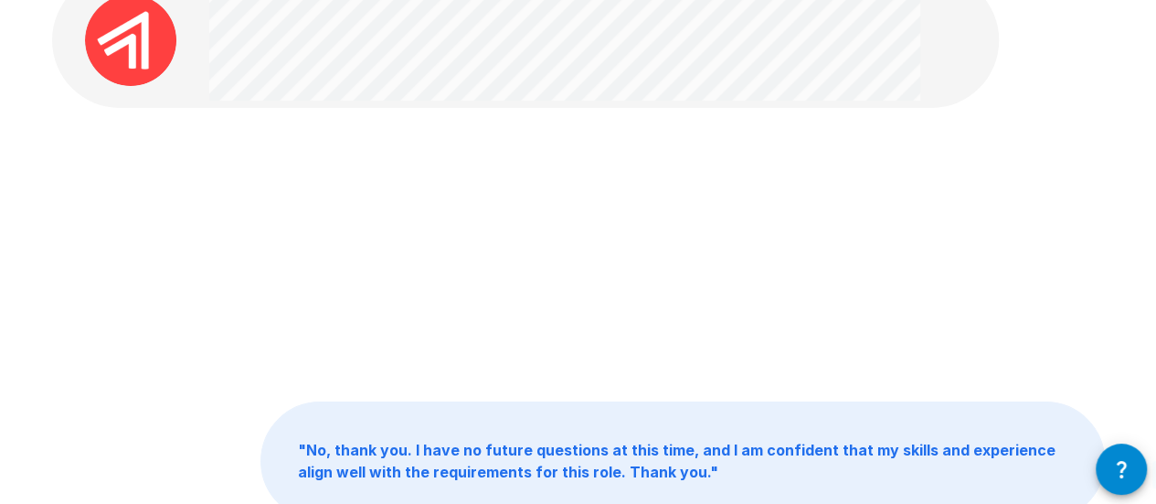
scroll to position [71, 0]
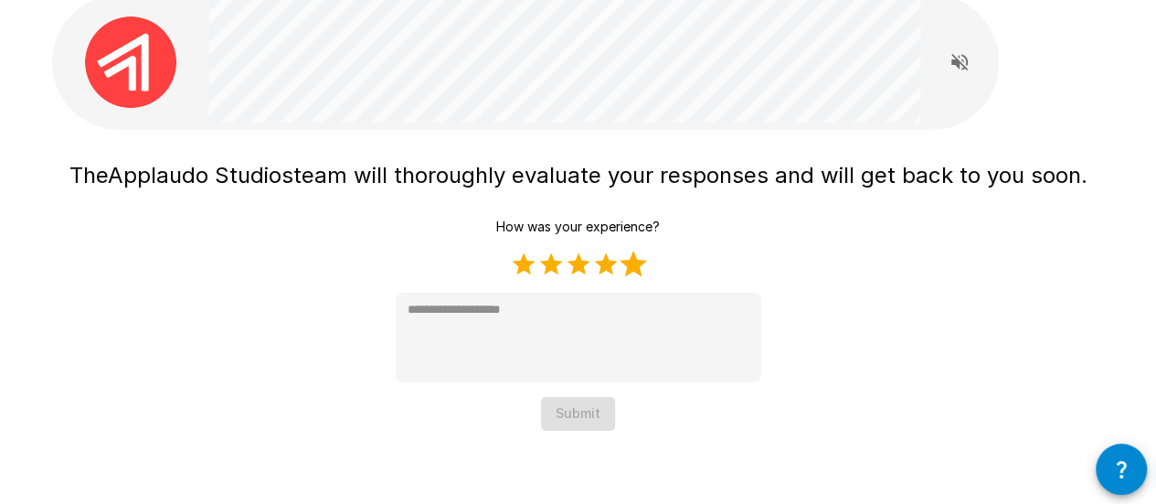
click at [639, 262] on label "5 Stars" at bounding box center [633, 263] width 27 height 27
type textarea "*"
click at [574, 398] on button "Submit" at bounding box center [578, 414] width 74 height 34
